Goal: Information Seeking & Learning: Learn about a topic

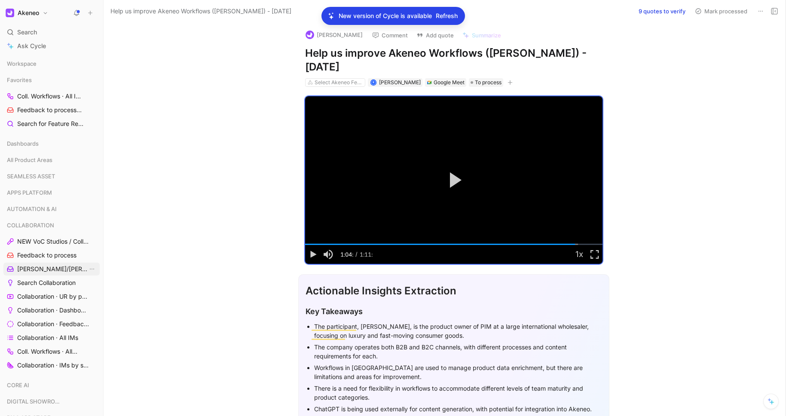
click at [58, 268] on span "[PERSON_NAME]/[PERSON_NAME] Calls" at bounding box center [52, 269] width 70 height 9
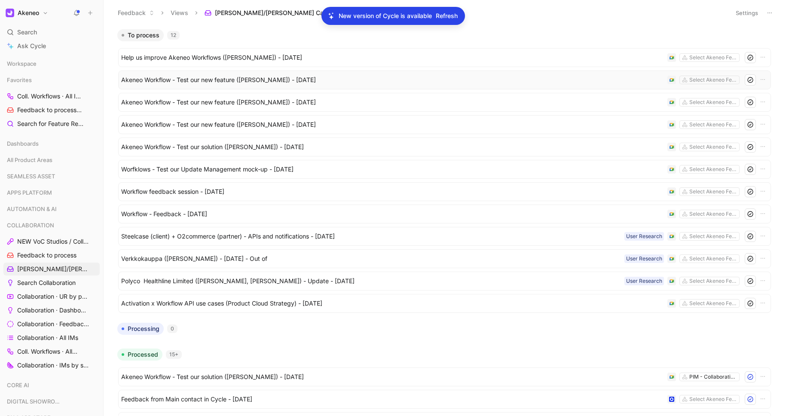
click at [260, 79] on span "Akeneo Workflow - Test our new feature ([PERSON_NAME]) - [DATE]" at bounding box center [392, 80] width 543 height 10
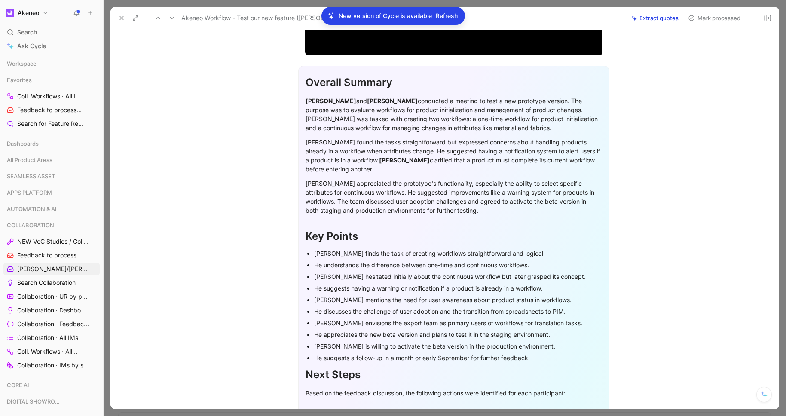
scroll to position [123, 0]
